Goal: Complete application form

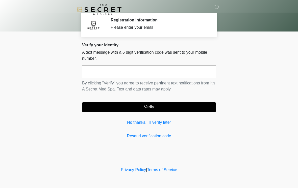
click at [92, 66] on input "text" at bounding box center [149, 72] width 134 height 13
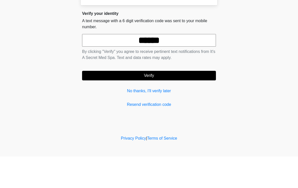
type input "******"
click at [124, 102] on button "Verify" at bounding box center [149, 107] width 134 height 10
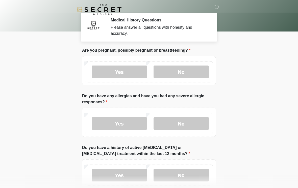
click at [172, 71] on label "No" at bounding box center [180, 72] width 55 height 13
click at [180, 122] on label "No" at bounding box center [180, 123] width 55 height 13
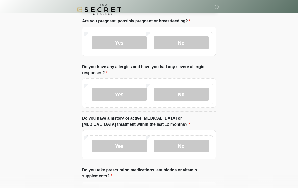
click at [170, 145] on label "No" at bounding box center [180, 146] width 55 height 13
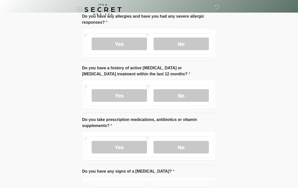
scroll to position [81, 0]
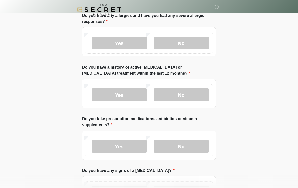
click at [169, 148] on label "No" at bounding box center [180, 146] width 55 height 13
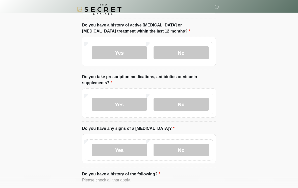
scroll to position [122, 0]
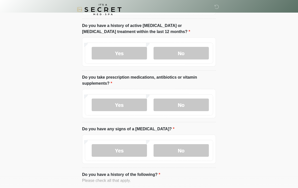
click at [186, 149] on label "No" at bounding box center [180, 150] width 55 height 13
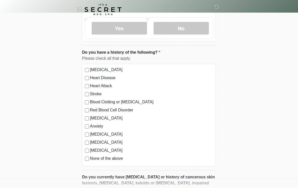
scroll to position [246, 0]
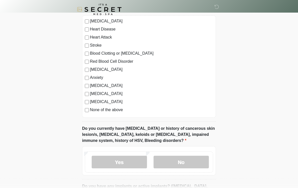
click at [171, 158] on label "No" at bounding box center [180, 162] width 55 height 13
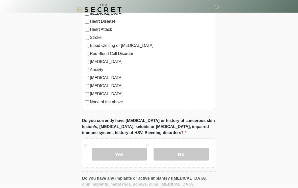
scroll to position [325, 0]
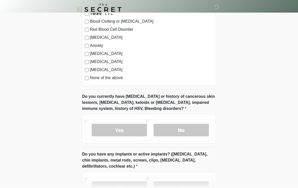
click at [166, 127] on label "No" at bounding box center [180, 130] width 55 height 13
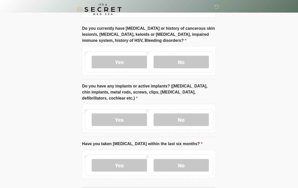
click at [170, 119] on label "No" at bounding box center [180, 120] width 55 height 13
click at [172, 164] on label "No" at bounding box center [180, 165] width 55 height 13
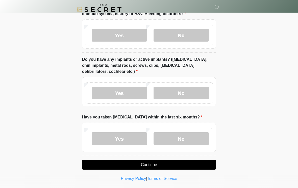
click at [136, 166] on button "Continue" at bounding box center [149, 165] width 134 height 10
click at [133, 161] on button "Continue" at bounding box center [149, 165] width 134 height 10
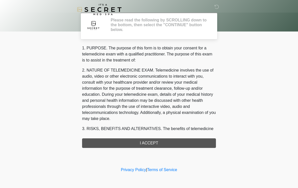
scroll to position [0, 0]
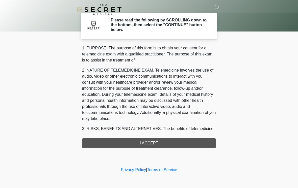
click at [122, 146] on div "1. PURPOSE. The purpose of this form is to obtain your consent for a telemedici…" at bounding box center [149, 96] width 134 height 103
click at [130, 147] on div "1. PURPOSE. The purpose of this form is to obtain your consent for a telemedici…" at bounding box center [149, 96] width 134 height 103
click at [143, 146] on div "1. PURPOSE. The purpose of this form is to obtain your consent for a telemedici…" at bounding box center [149, 96] width 134 height 103
click at [141, 142] on div "1. PURPOSE. The purpose of this form is to obtain your consent for a telemedici…" at bounding box center [149, 96] width 134 height 103
click at [141, 143] on div "1. PURPOSE. The purpose of this form is to obtain your consent for a telemedici…" at bounding box center [149, 96] width 134 height 103
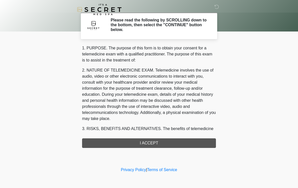
click at [141, 144] on div "1. PURPOSE. The purpose of this form is to obtain your consent for a telemedici…" at bounding box center [149, 96] width 134 height 103
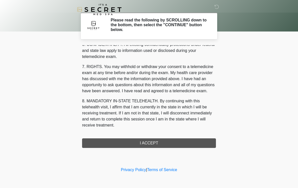
click at [139, 142] on div "1. PURPOSE. The purpose of this form is to obtain your consent for a telemedici…" at bounding box center [149, 96] width 134 height 103
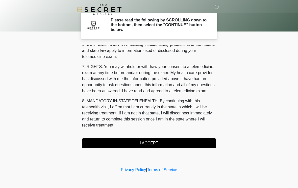
scroll to position [205, 0]
click at [137, 144] on button "I ACCEPT" at bounding box center [149, 144] width 134 height 10
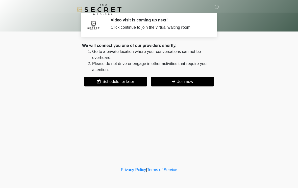
click at [190, 85] on button "Join now" at bounding box center [182, 82] width 63 height 10
